Goal: Task Accomplishment & Management: Complete application form

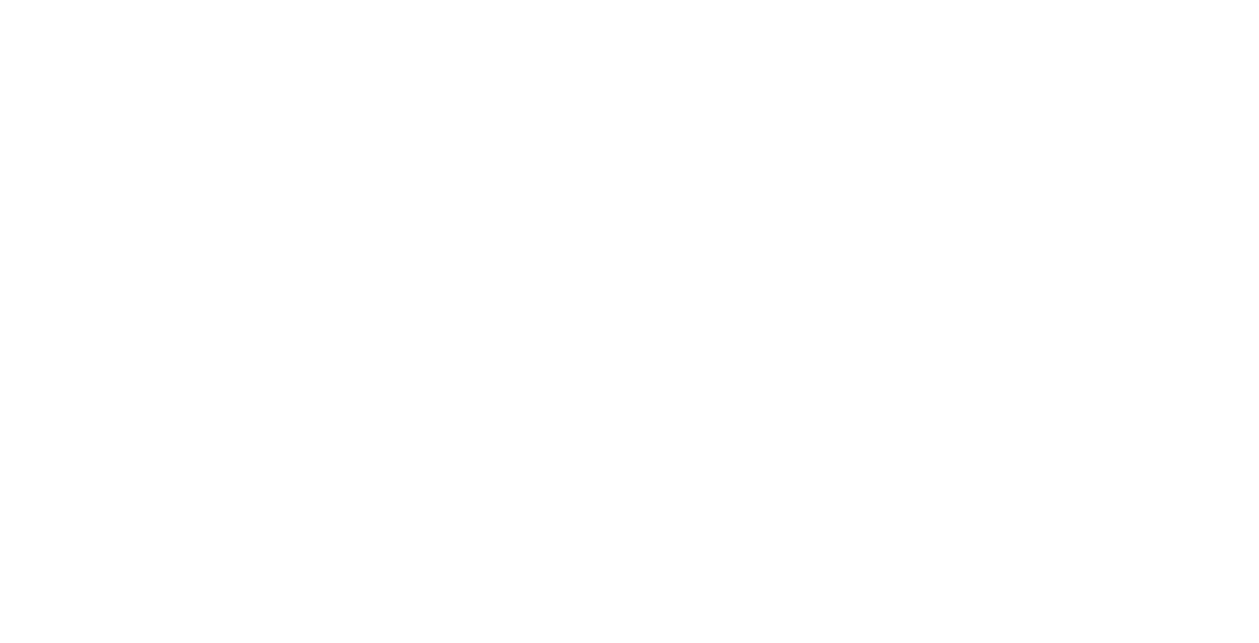
select select "Song"
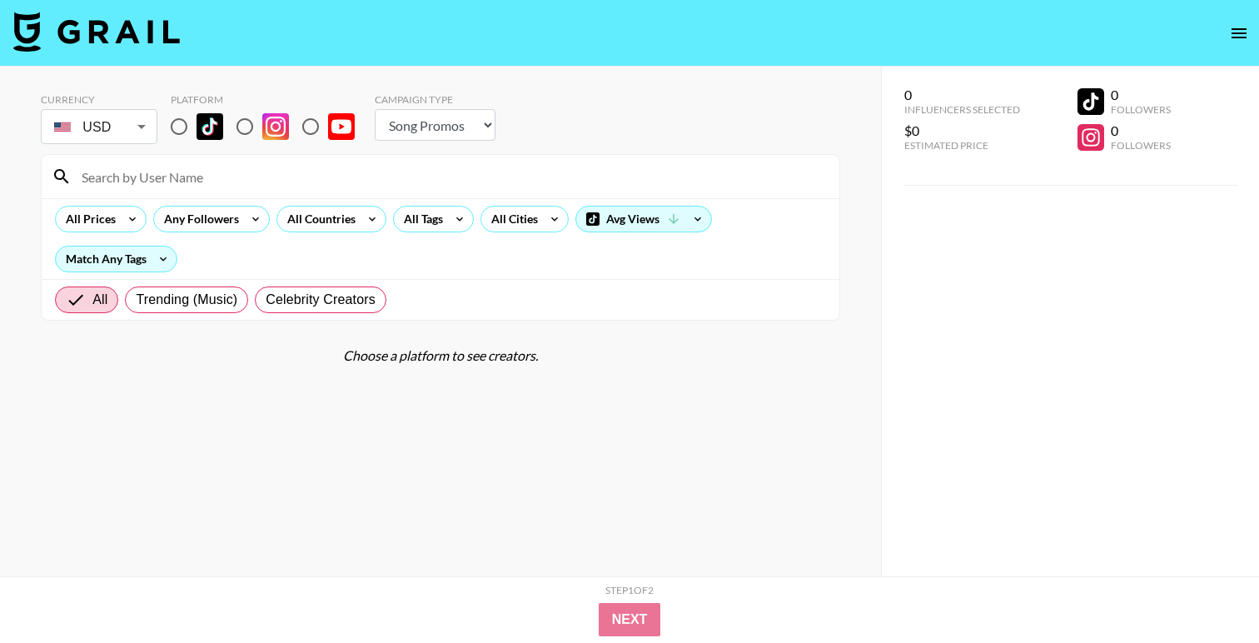
click at [181, 125] on input "radio" at bounding box center [179, 126] width 35 height 35
radio input "true"
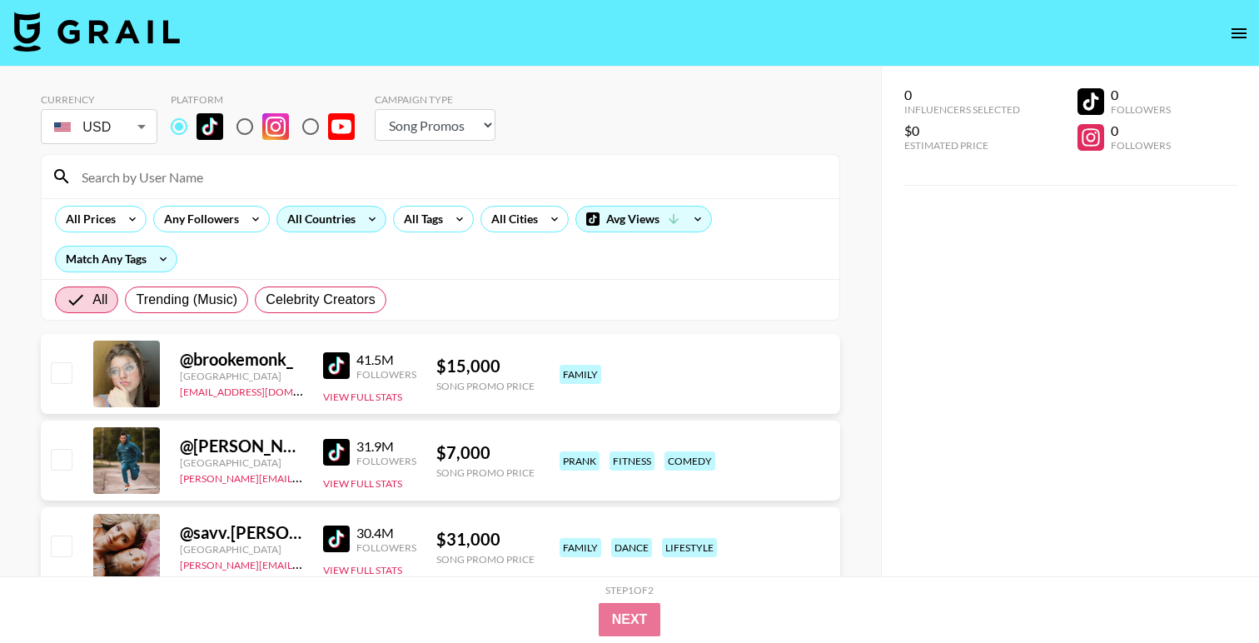
click at [350, 225] on div "All Countries" at bounding box center [318, 218] width 82 height 25
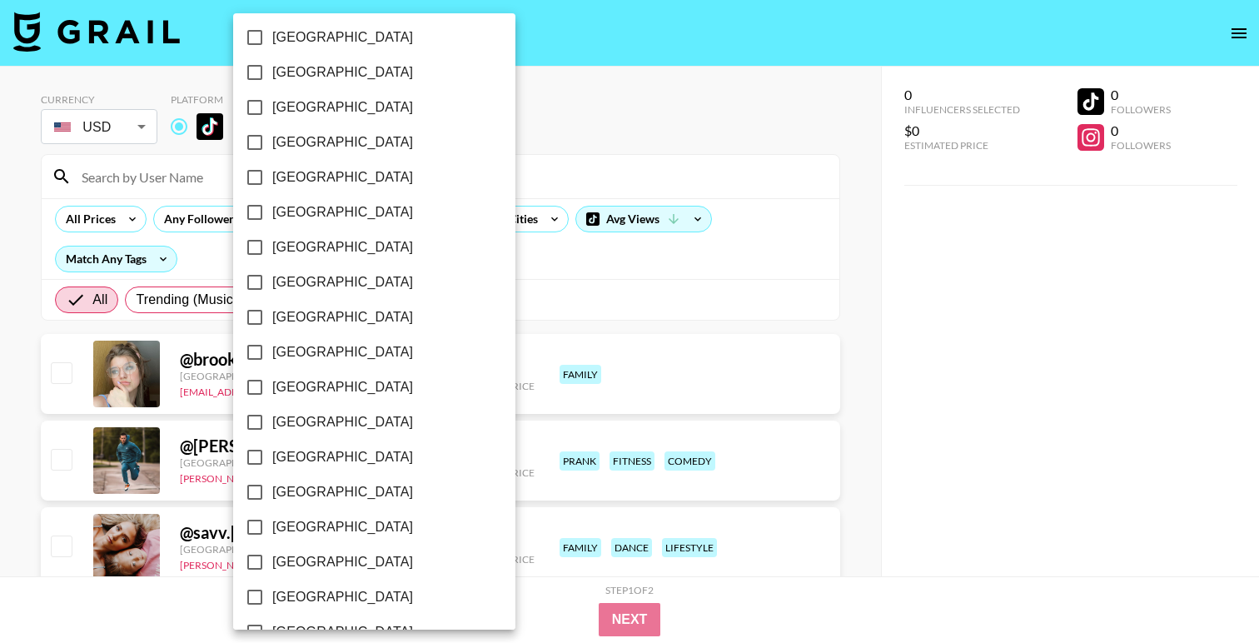
scroll to position [1299, 0]
click at [309, 565] on span "[GEOGRAPHIC_DATA]" at bounding box center [342, 564] width 141 height 20
click at [272, 565] on input "[GEOGRAPHIC_DATA]" at bounding box center [254, 563] width 35 height 35
checkbox input "true"
click at [624, 81] on div at bounding box center [629, 321] width 1259 height 643
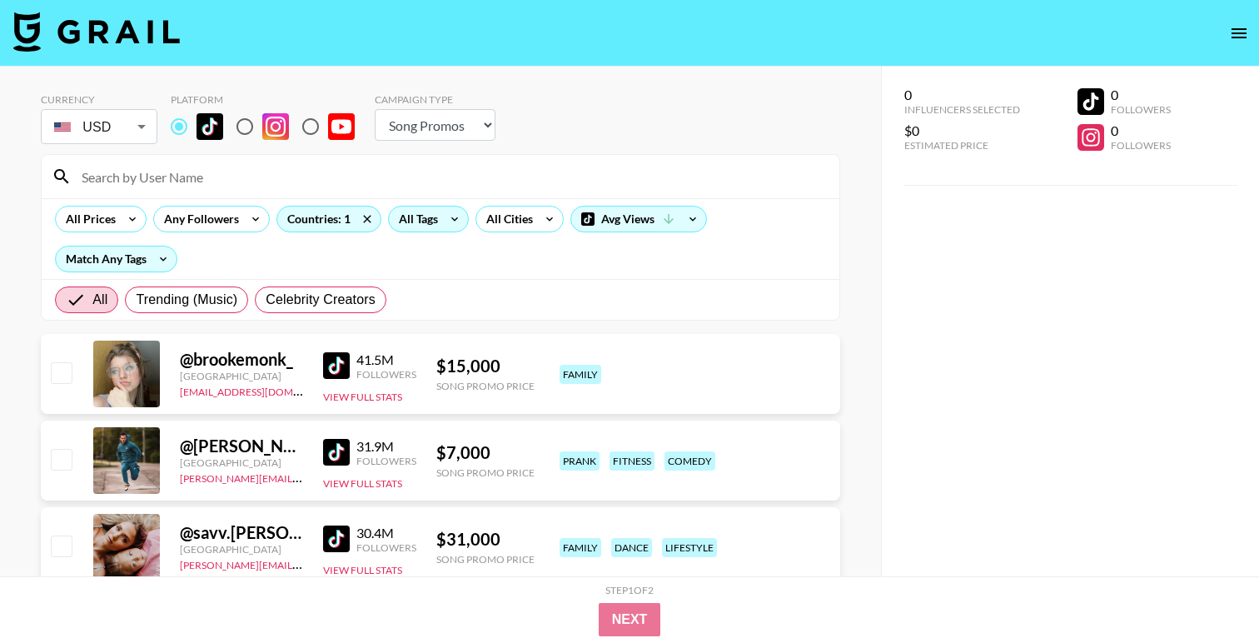
click at [430, 222] on div "All Tags" at bounding box center [415, 218] width 52 height 25
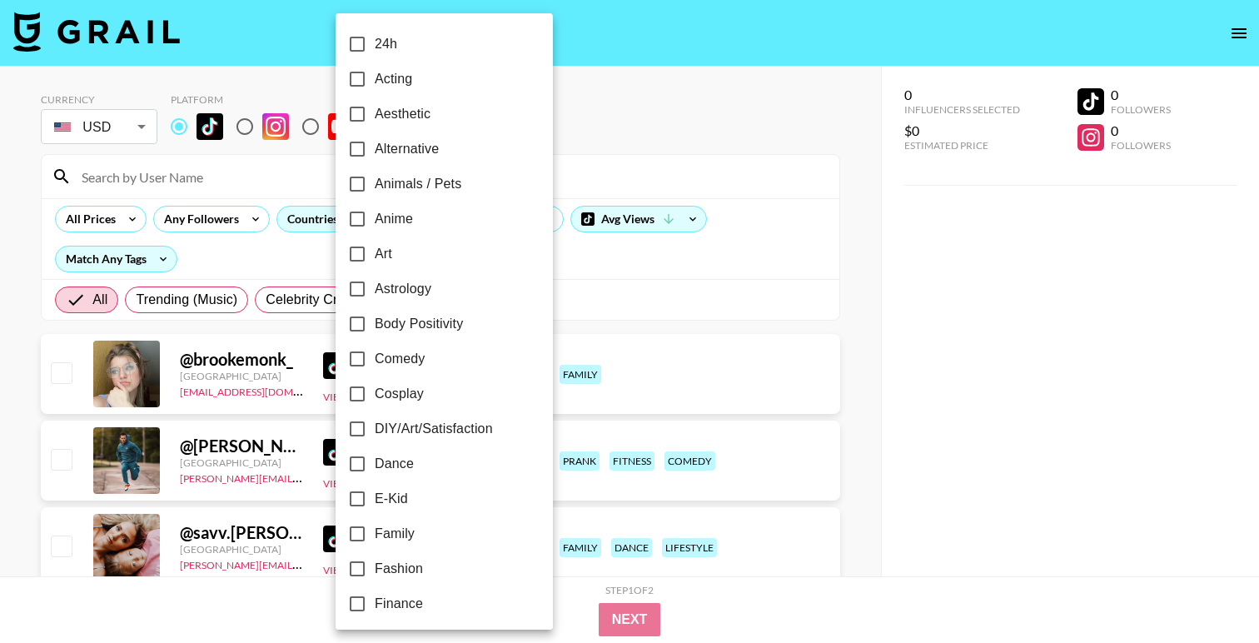
scroll to position [261, 0]
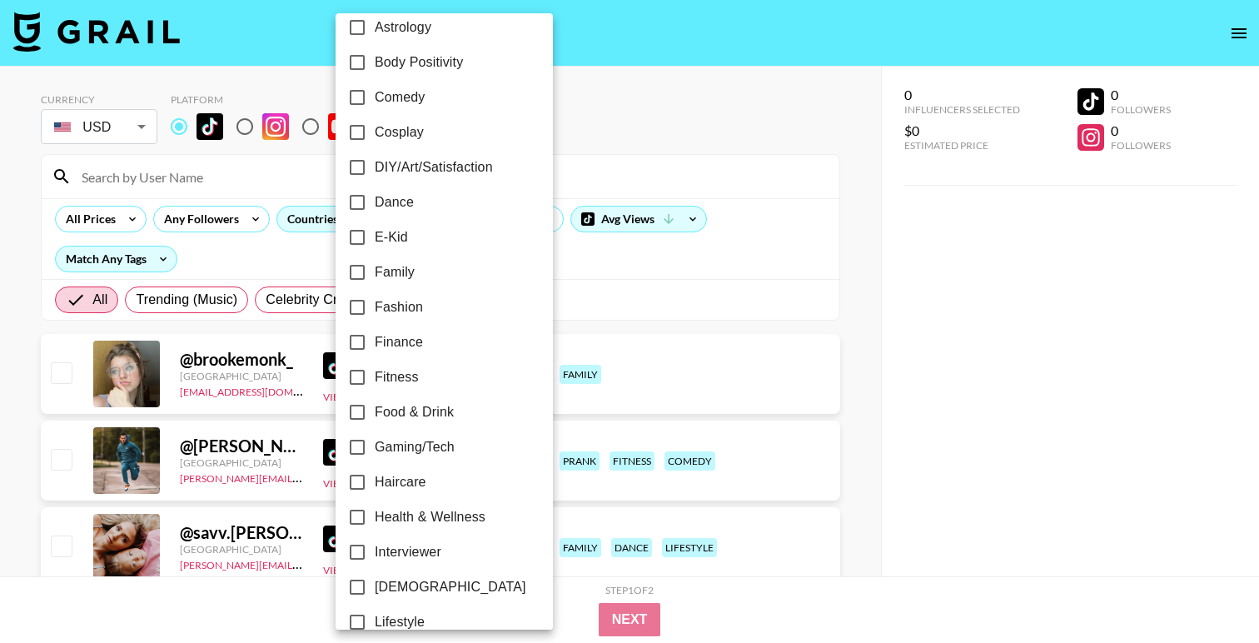
click at [714, 43] on div at bounding box center [629, 321] width 1259 height 643
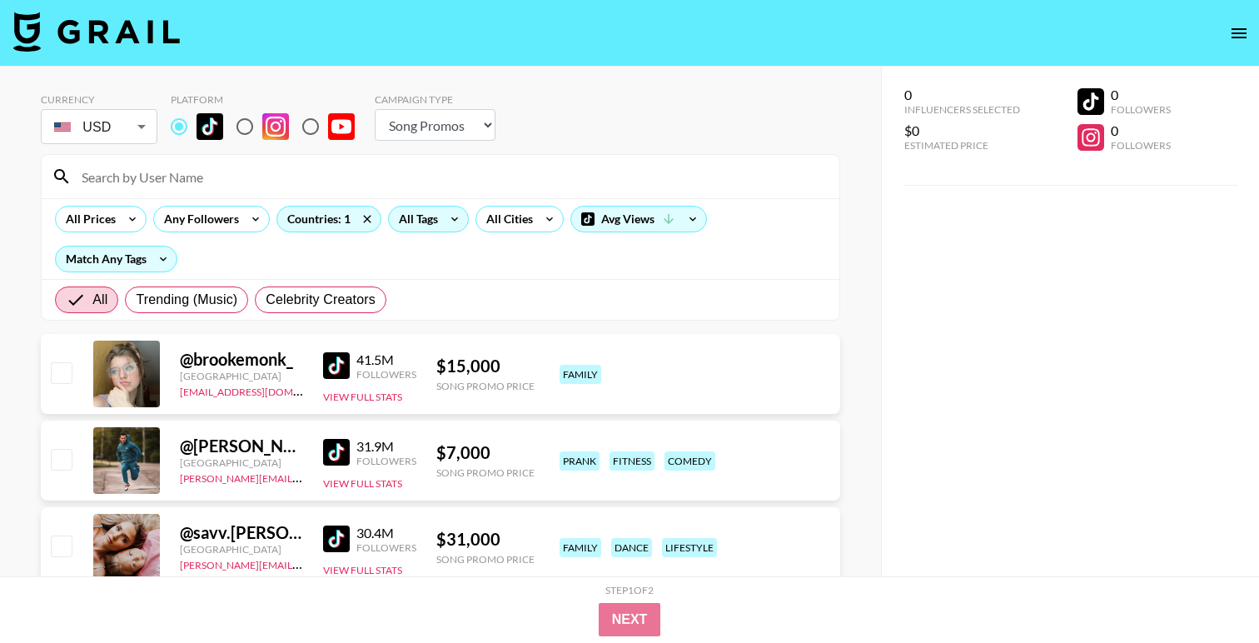
click at [419, 210] on div "All Tags" at bounding box center [415, 218] width 52 height 25
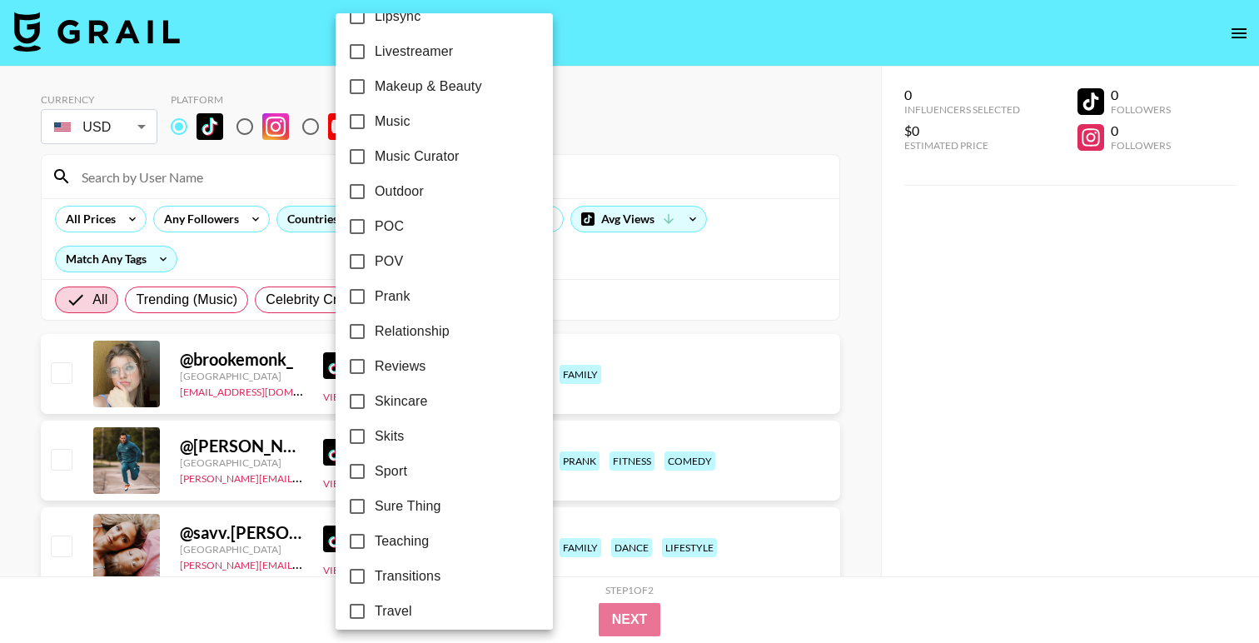
scroll to position [949, 0]
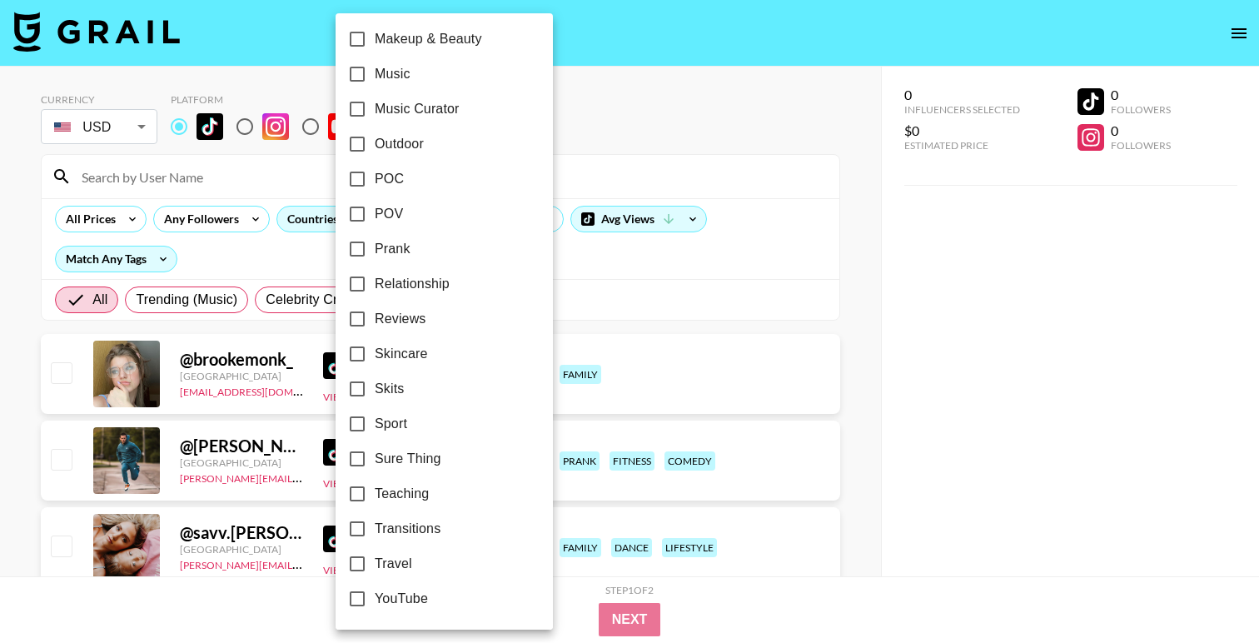
click at [407, 525] on span "Transitions" at bounding box center [408, 529] width 66 height 20
click at [375, 525] on input "Transitions" at bounding box center [357, 528] width 35 height 35
checkbox input "true"
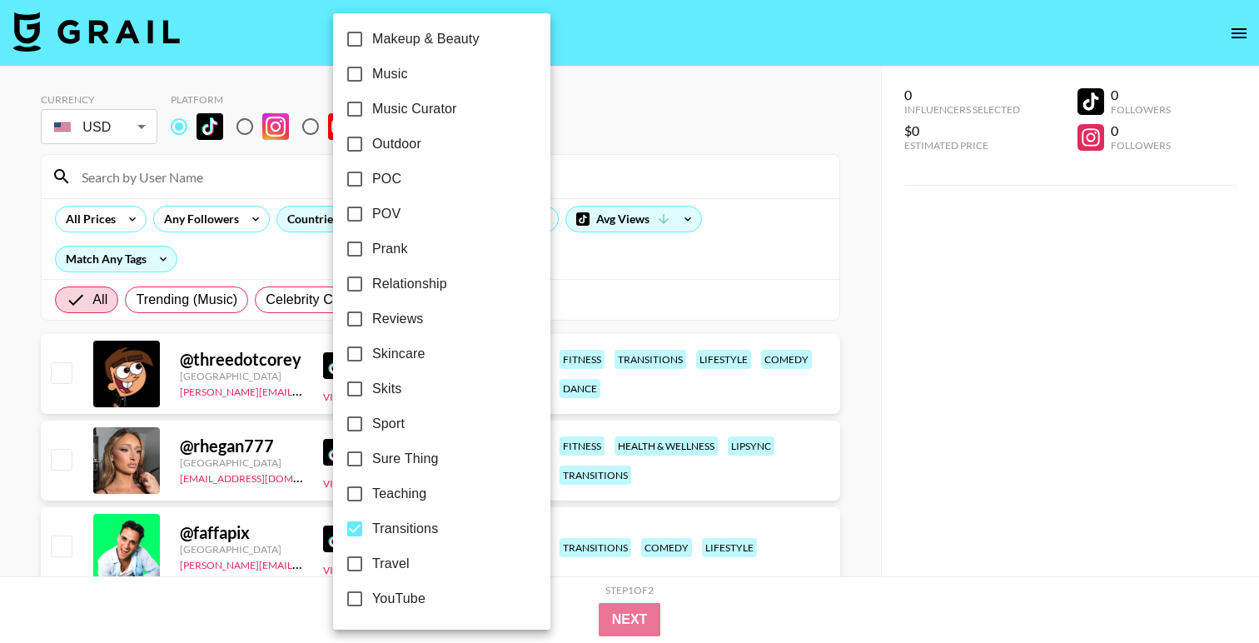
click at [704, 96] on div at bounding box center [629, 321] width 1259 height 643
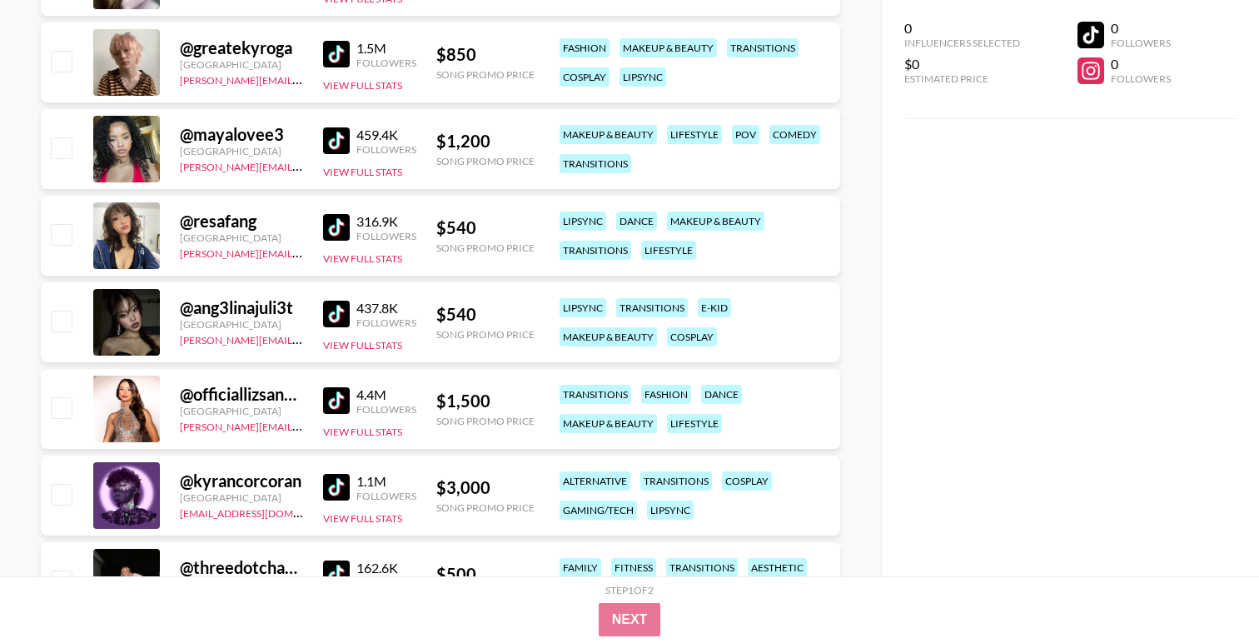
scroll to position [875, 0]
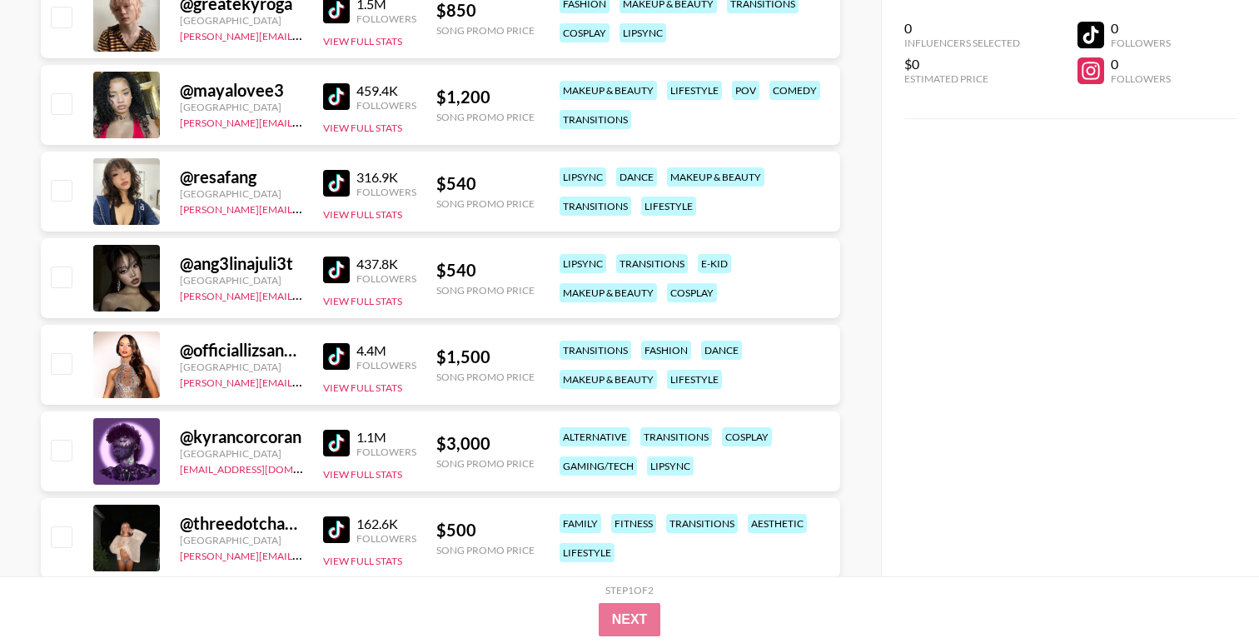
click at [326, 356] on img at bounding box center [336, 356] width 27 height 27
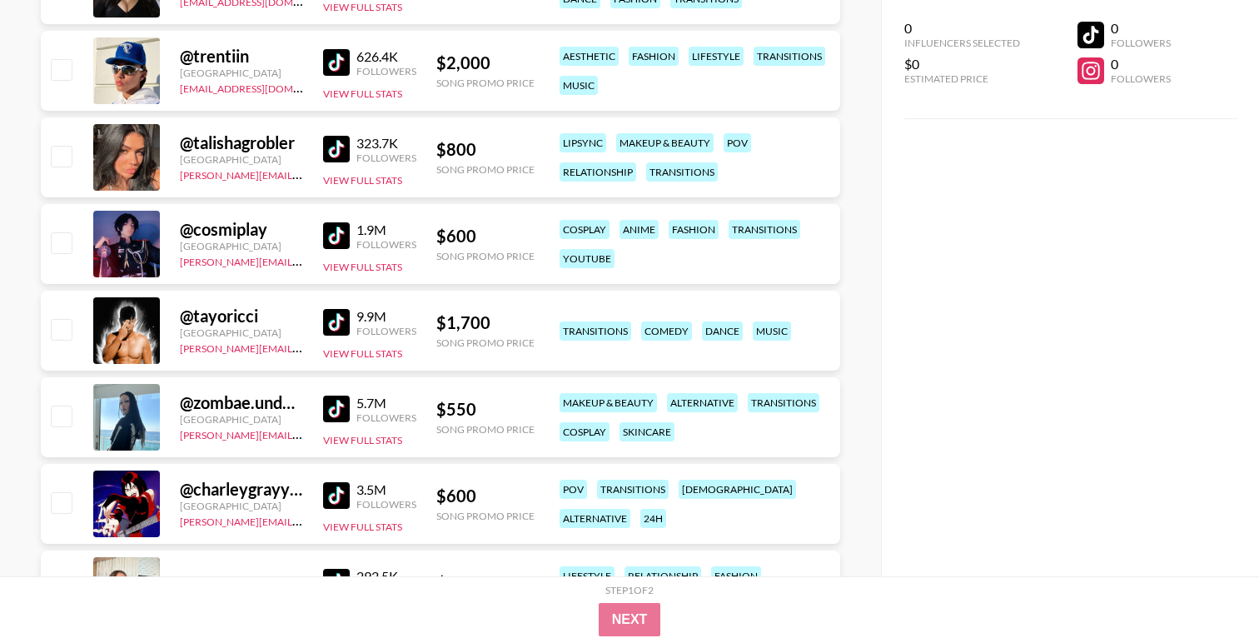
scroll to position [2038, 0]
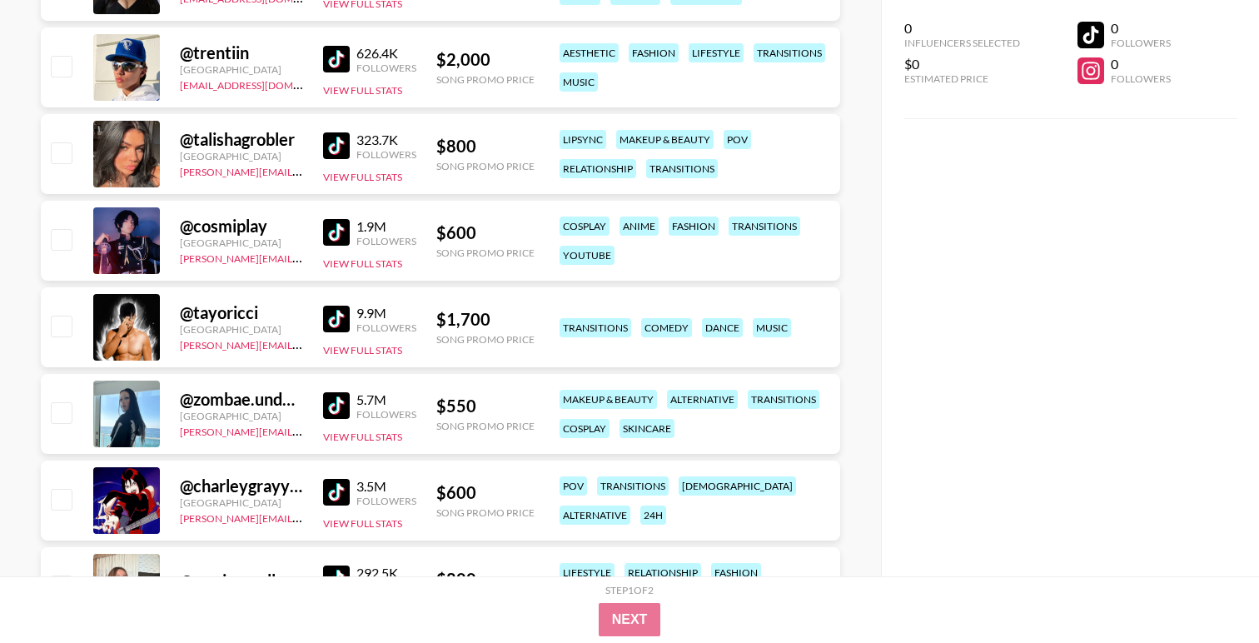
click at [336, 320] on img at bounding box center [336, 319] width 27 height 27
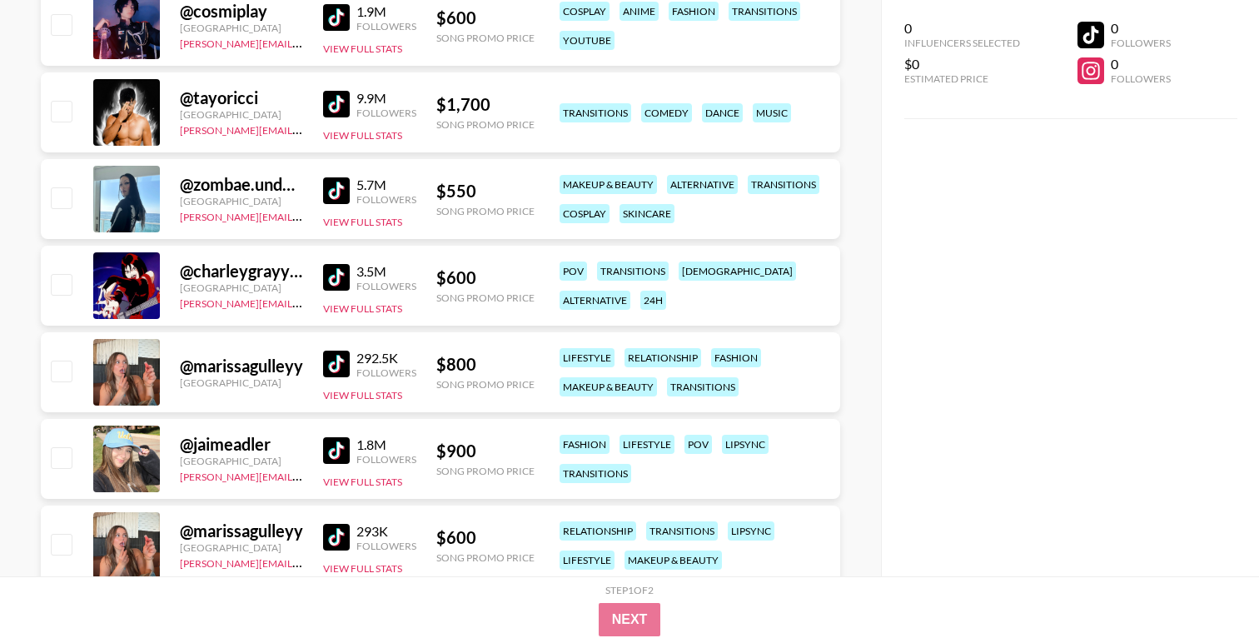
scroll to position [2255, 0]
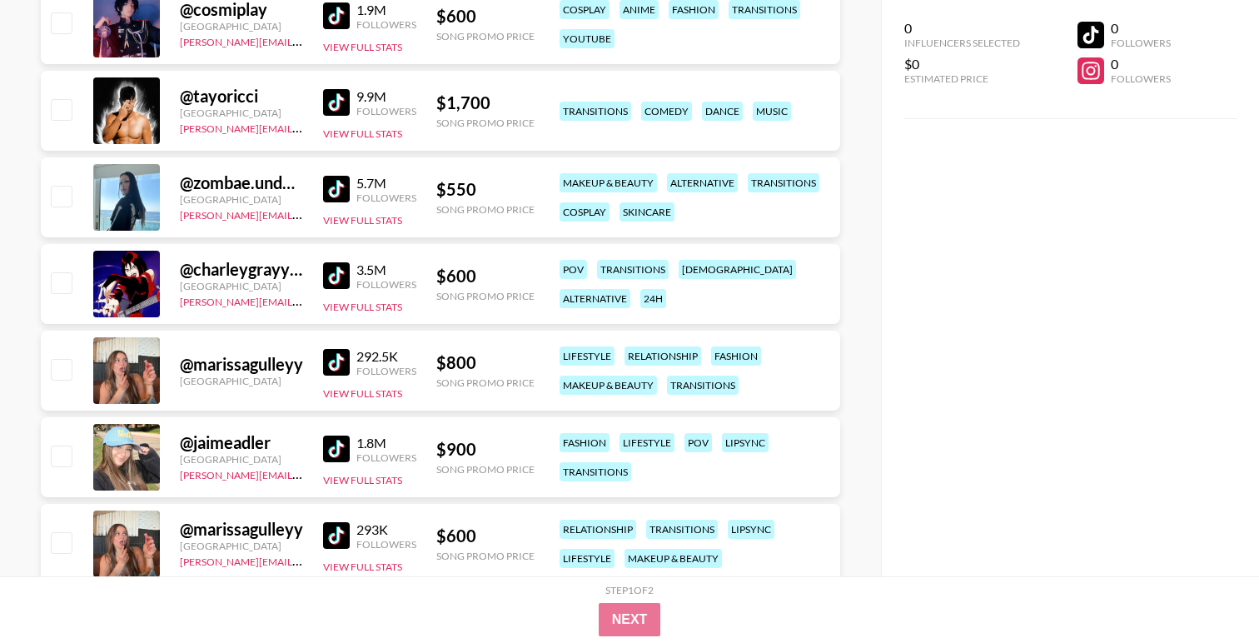
click at [337, 272] on img at bounding box center [336, 275] width 27 height 27
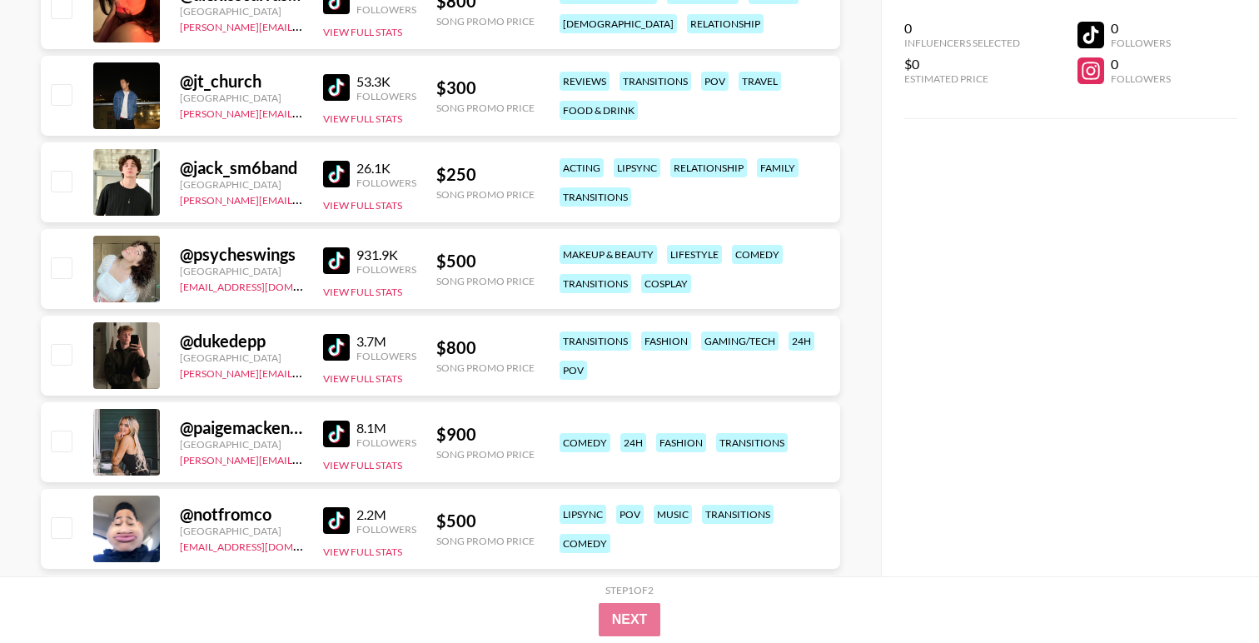
scroll to position [3055, 0]
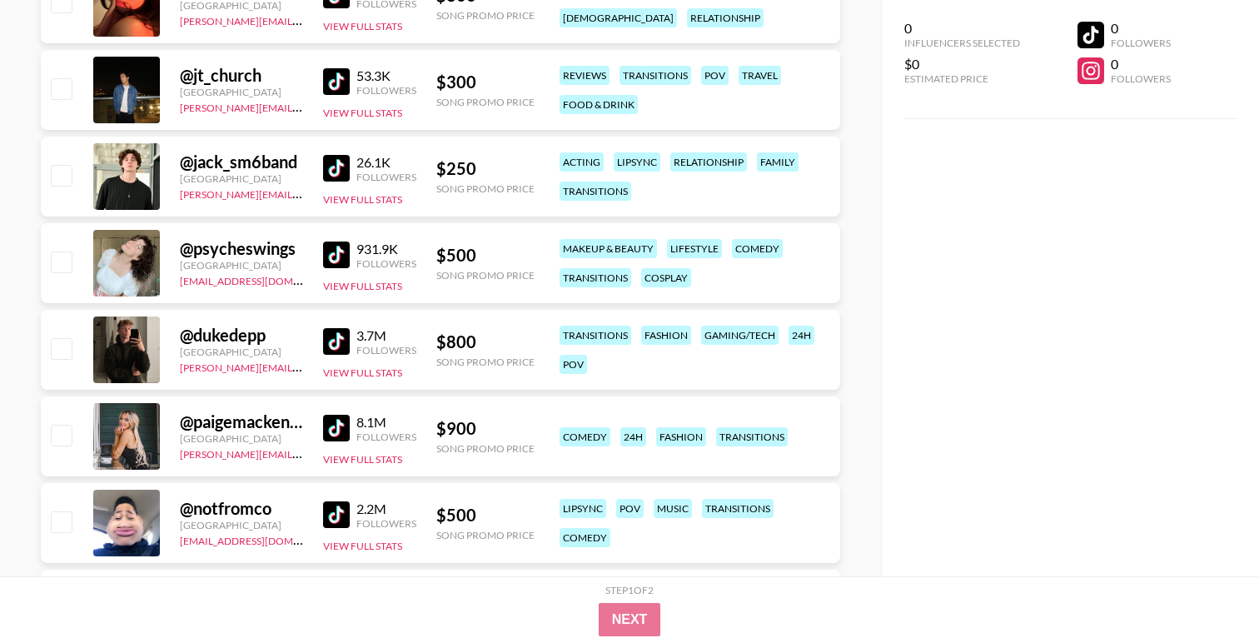
click at [335, 344] on img at bounding box center [336, 341] width 27 height 27
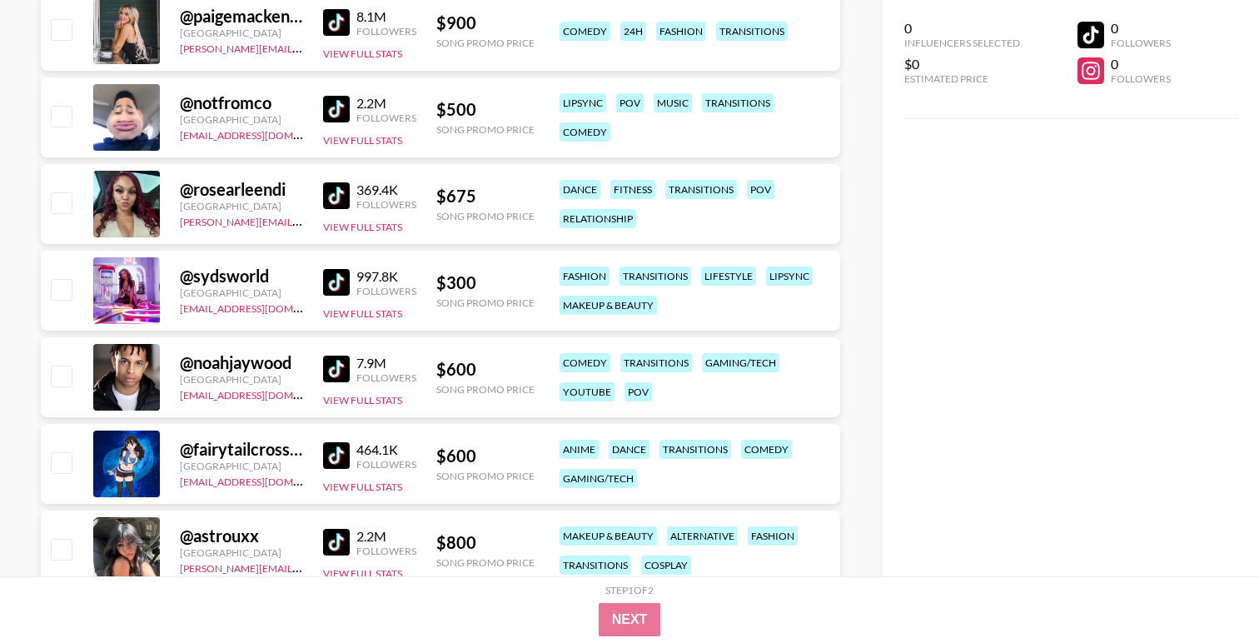
scroll to position [3468, 0]
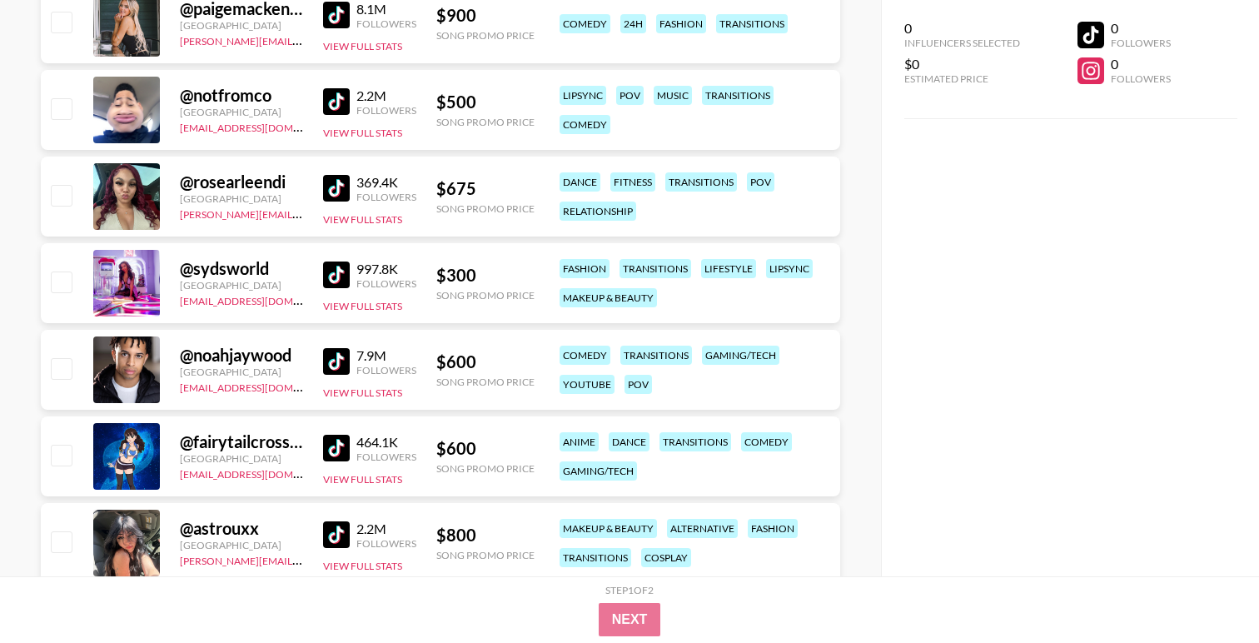
click at [333, 270] on img at bounding box center [336, 274] width 27 height 27
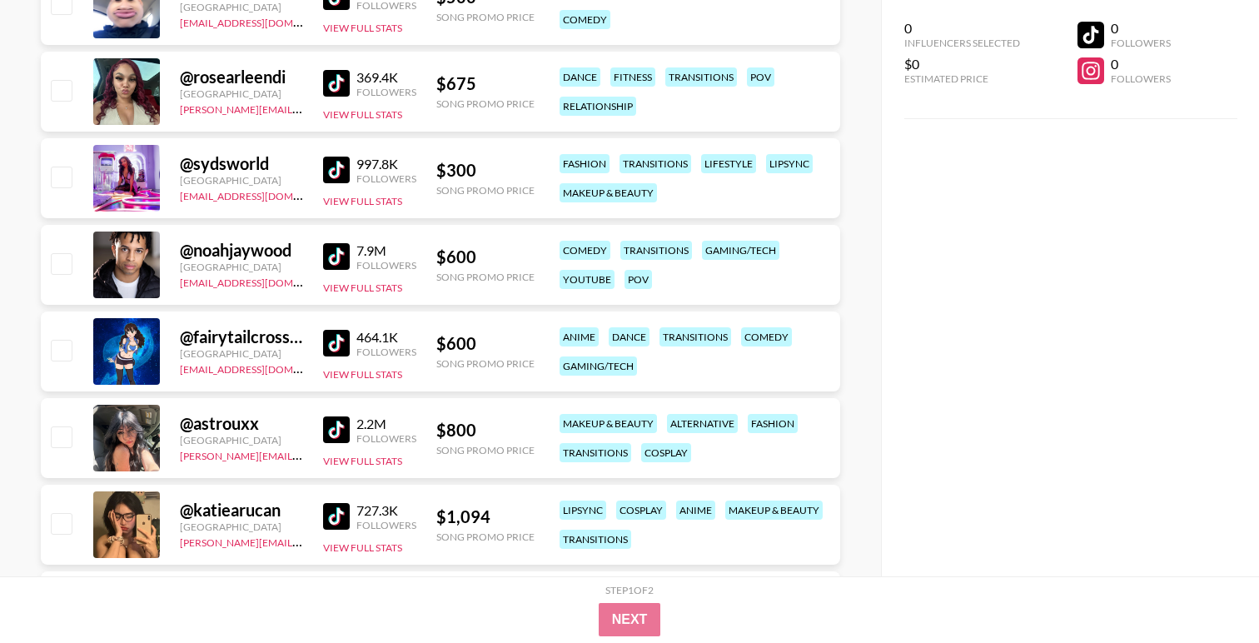
scroll to position [3582, 0]
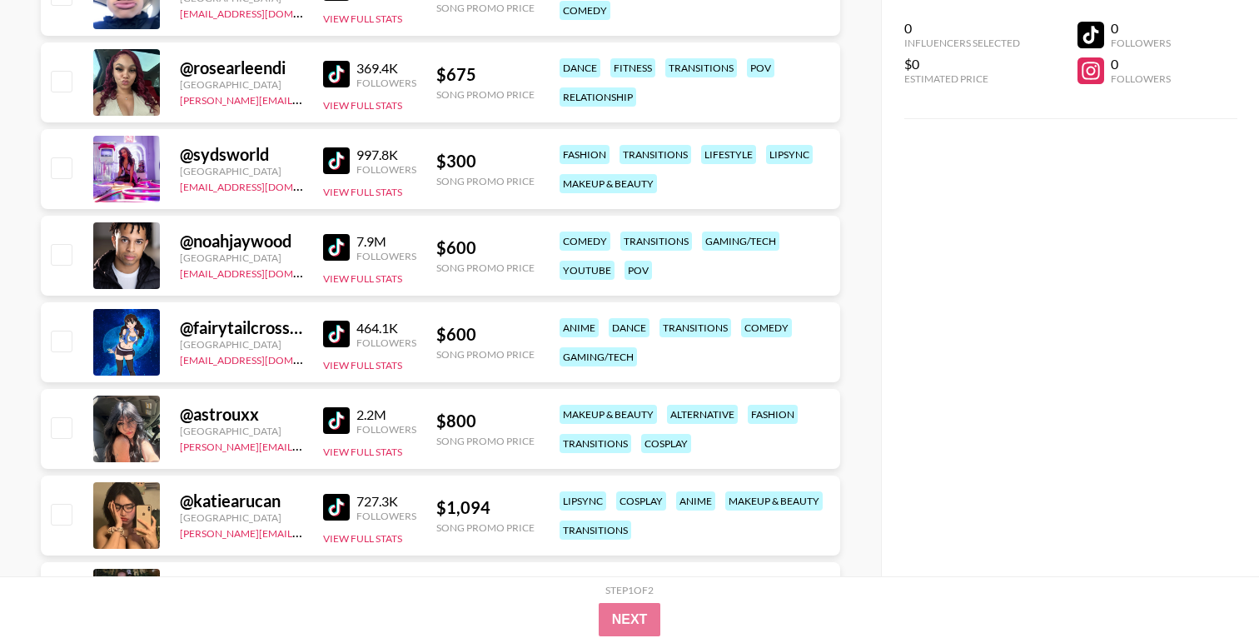
click at [339, 334] on img at bounding box center [336, 334] width 27 height 27
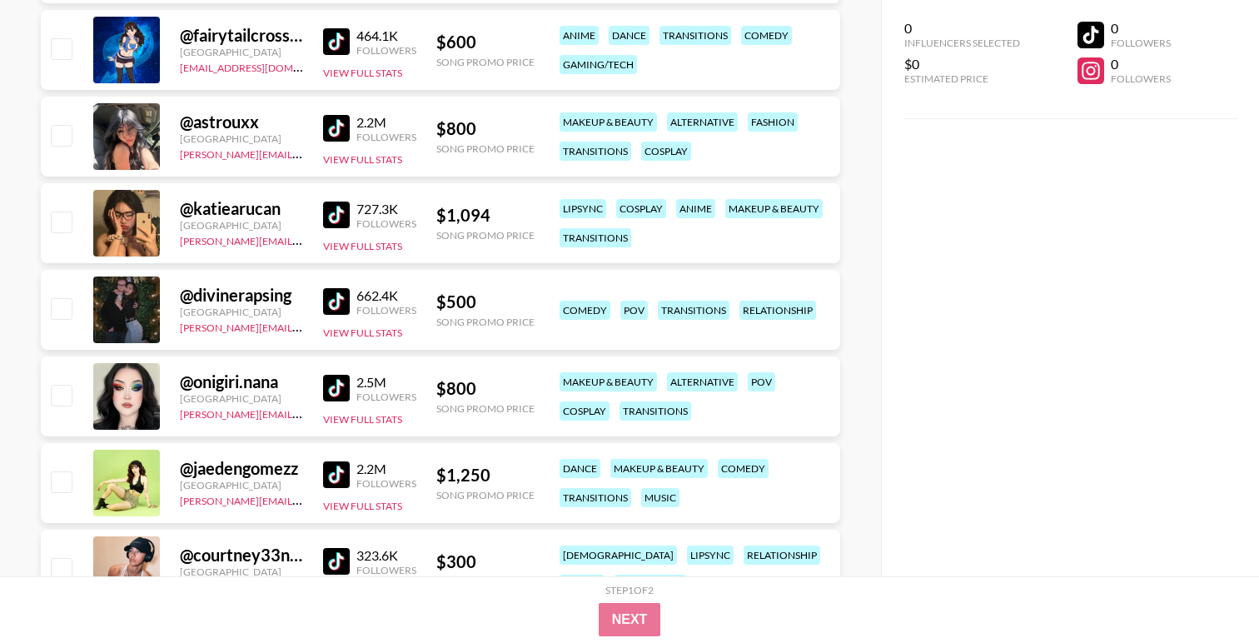
scroll to position [3907, 0]
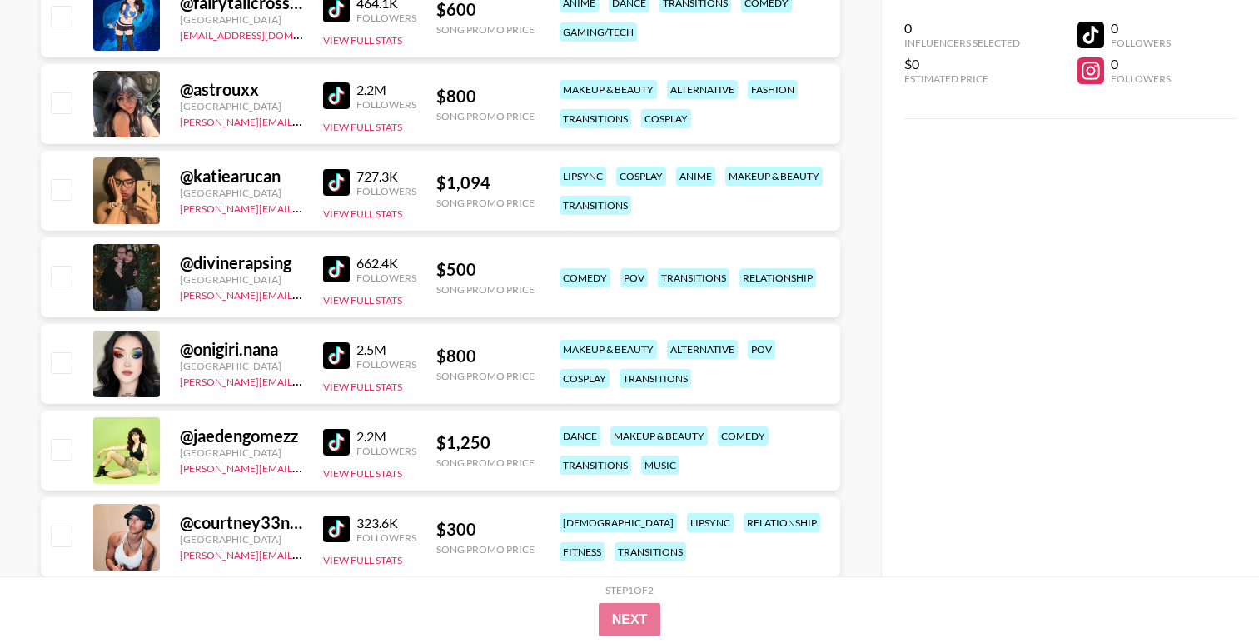
click at [346, 185] on img at bounding box center [336, 182] width 27 height 27
click at [333, 354] on img at bounding box center [336, 355] width 27 height 27
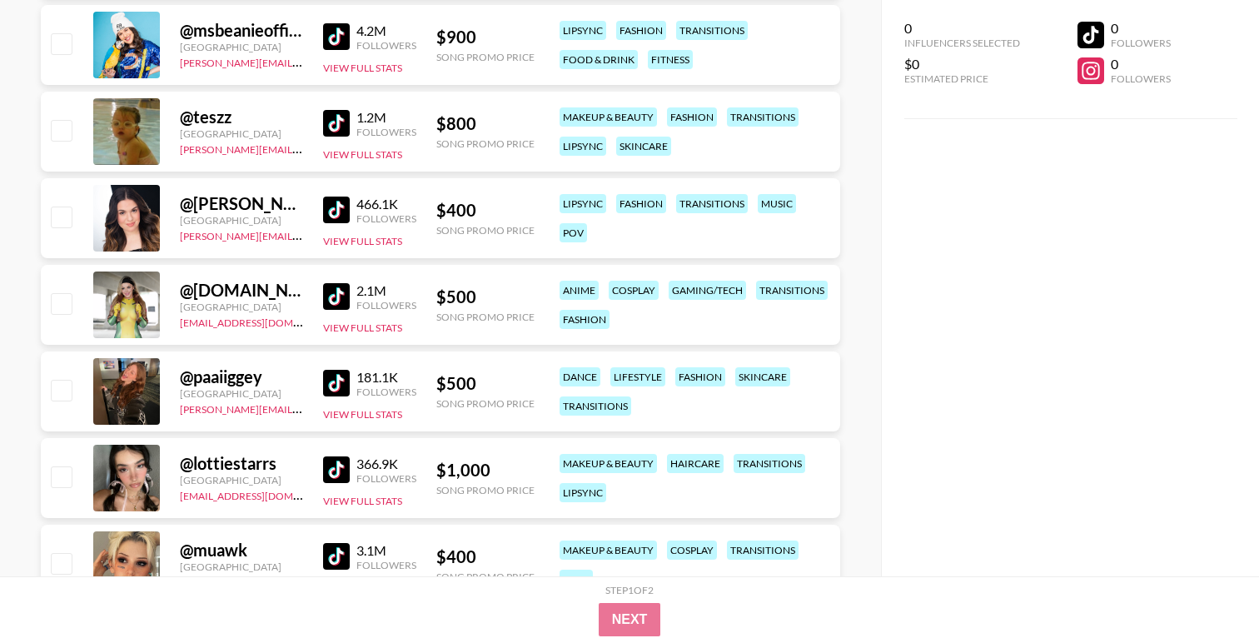
scroll to position [4954, 0]
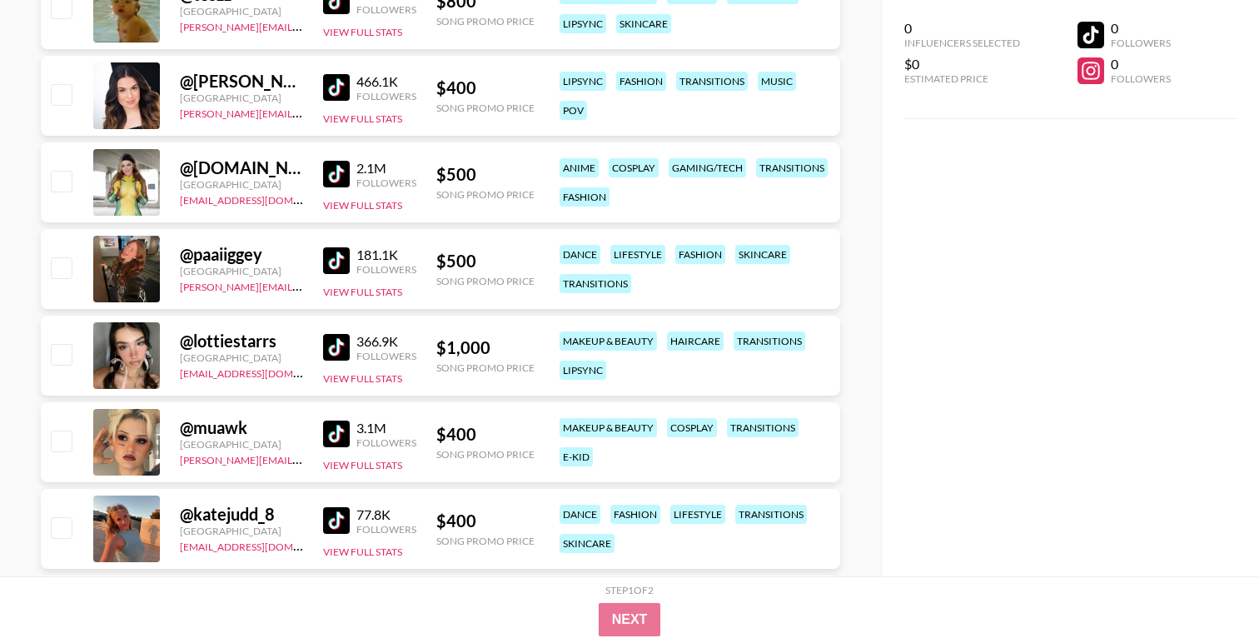
click at [336, 173] on img at bounding box center [336, 174] width 27 height 27
click at [331, 262] on img at bounding box center [336, 260] width 27 height 27
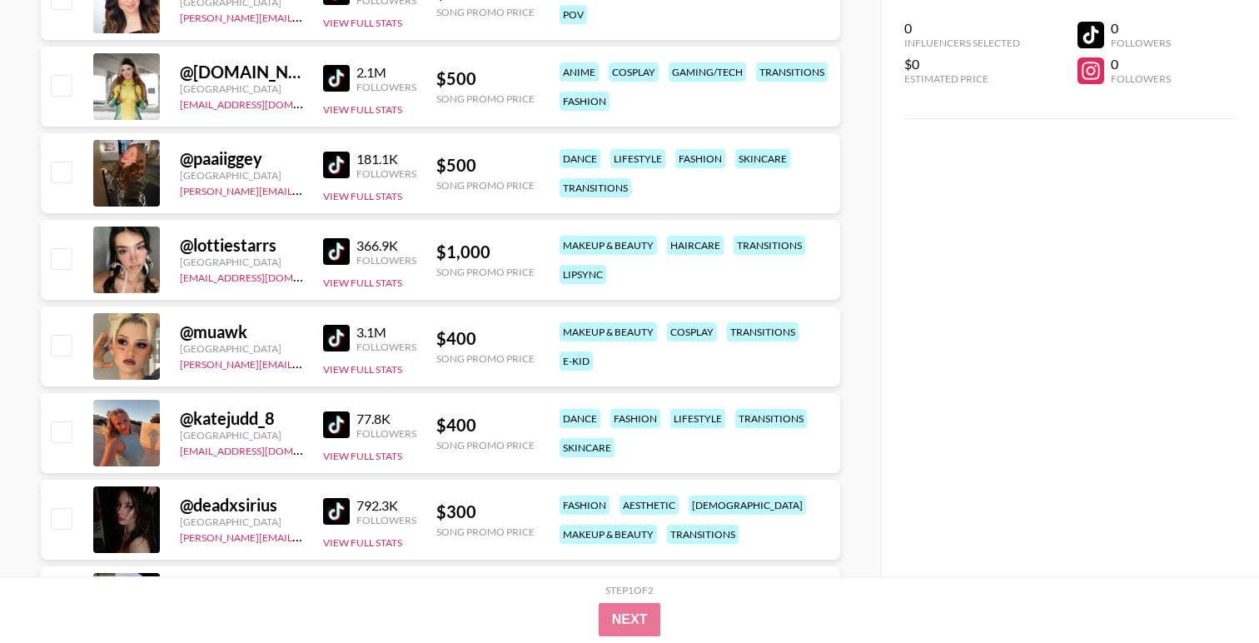
scroll to position [5076, 0]
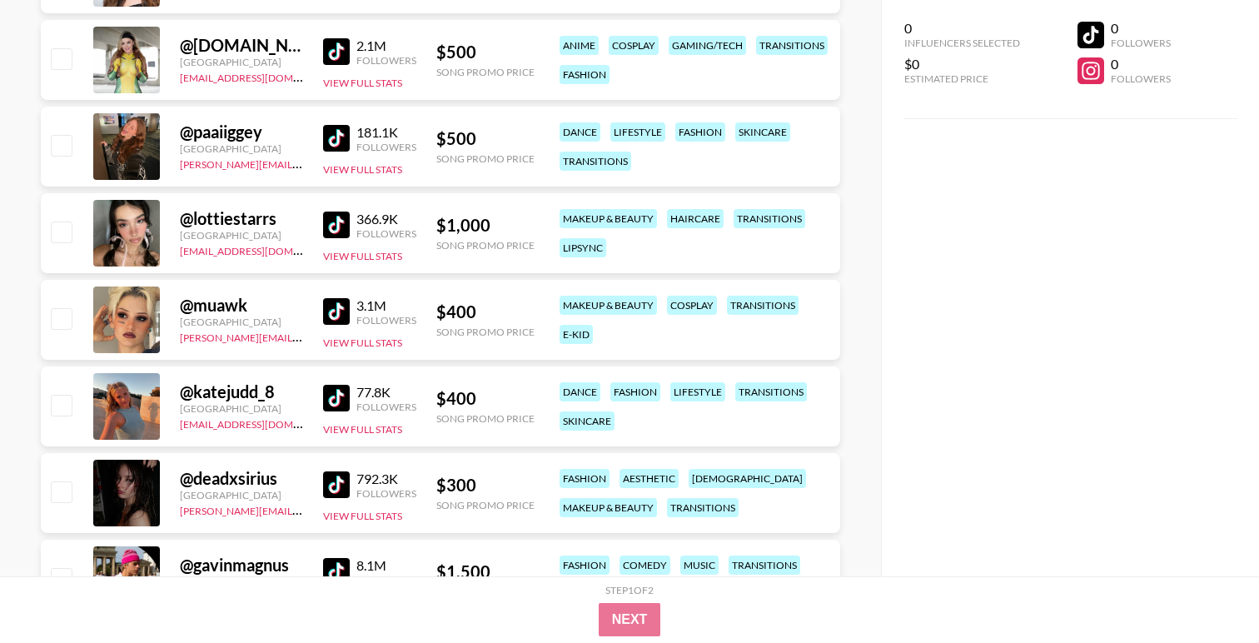
click at [336, 311] on img at bounding box center [336, 311] width 27 height 27
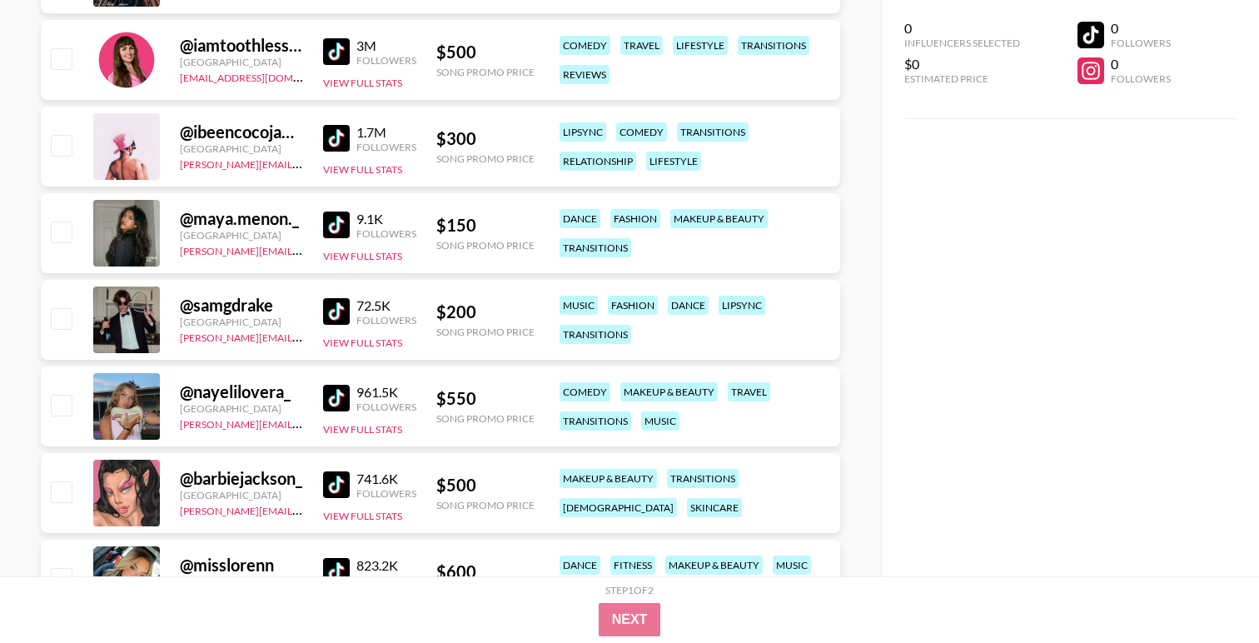
scroll to position [6123, 0]
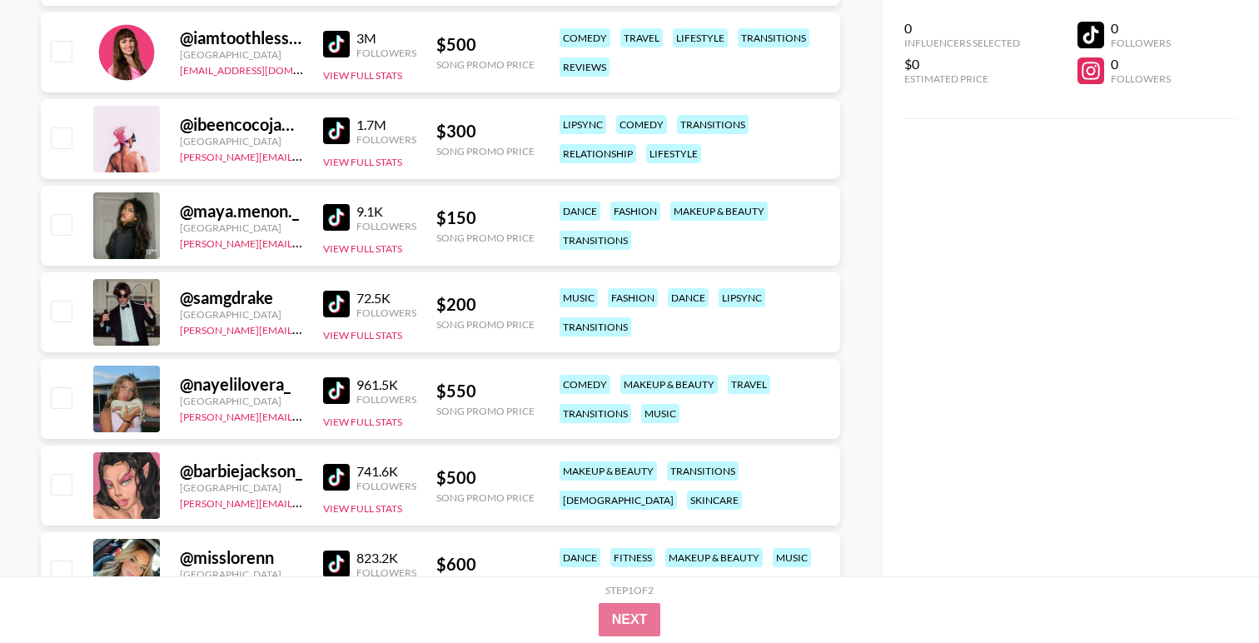
click at [339, 304] on img at bounding box center [336, 304] width 27 height 27
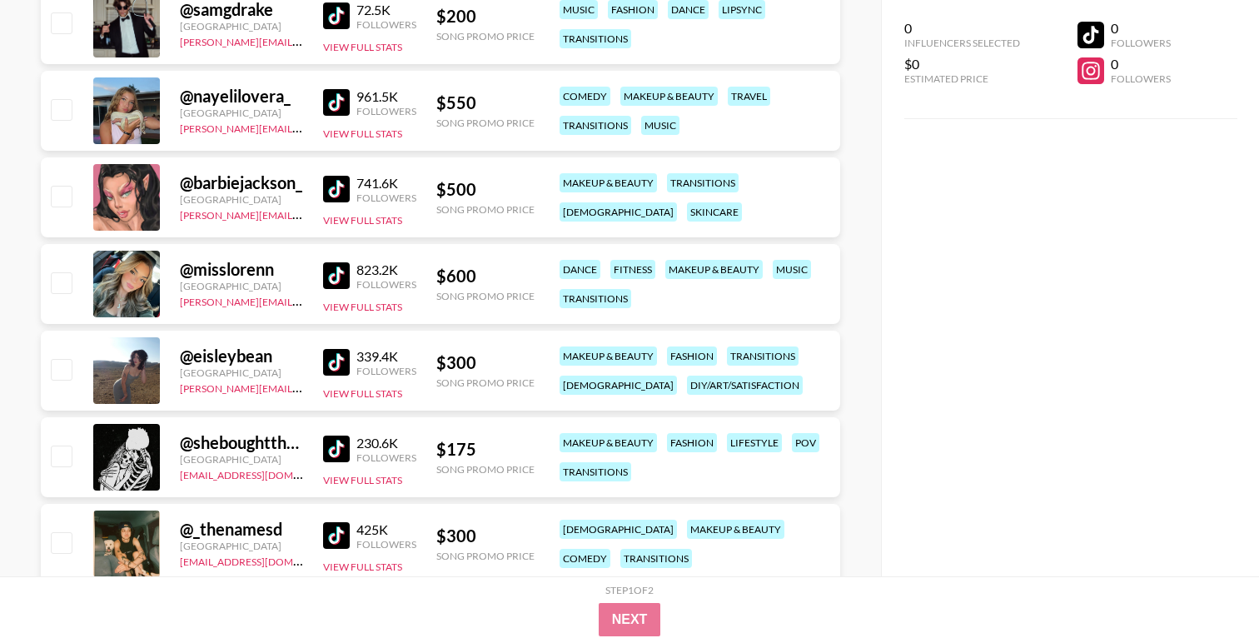
click at [351, 187] on link at bounding box center [339, 189] width 33 height 27
